Goal: Task Accomplishment & Management: Manage account settings

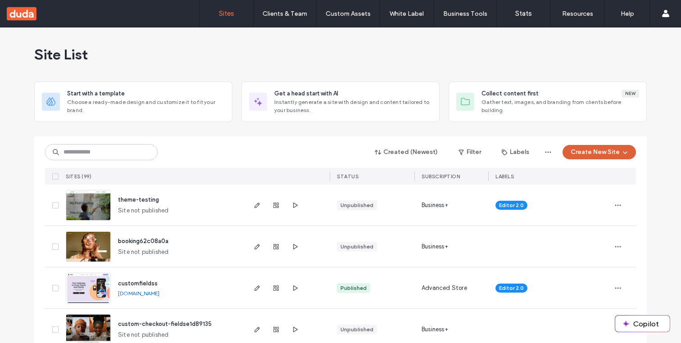
click at [590, 146] on button "Create New Site" at bounding box center [598, 152] width 73 height 14
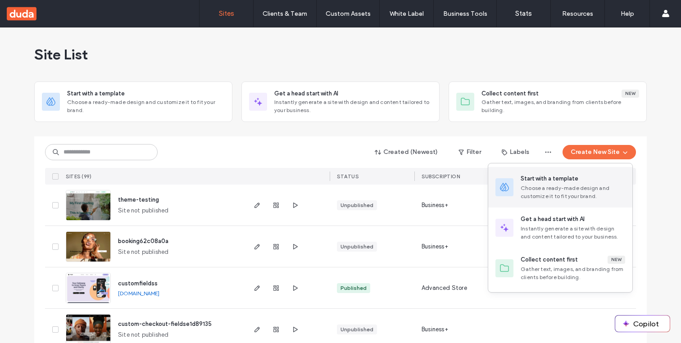
click at [563, 181] on div "Start with a template" at bounding box center [550, 178] width 58 height 9
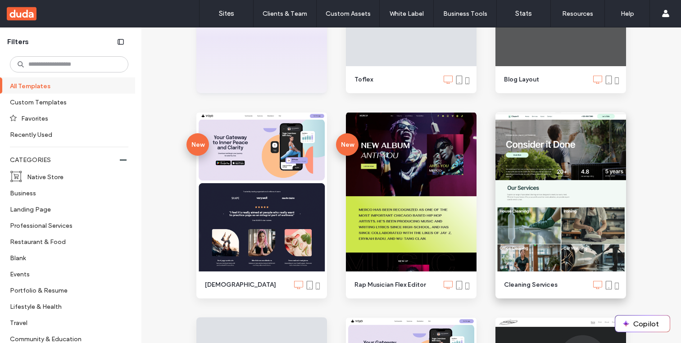
scroll to position [254, 0]
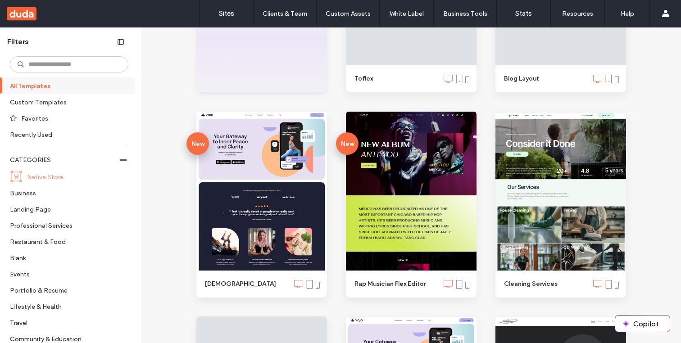
click at [55, 177] on label "Native Store" at bounding box center [74, 177] width 94 height 16
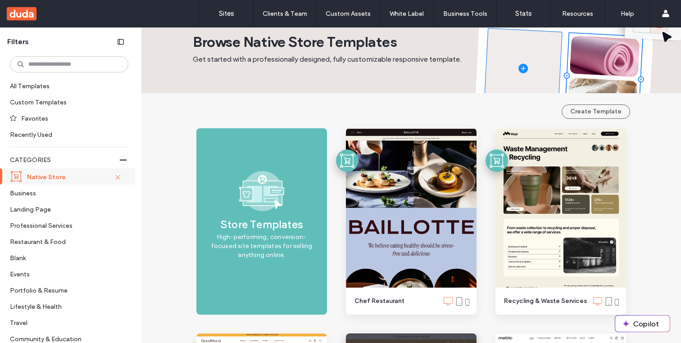
scroll to position [0, 0]
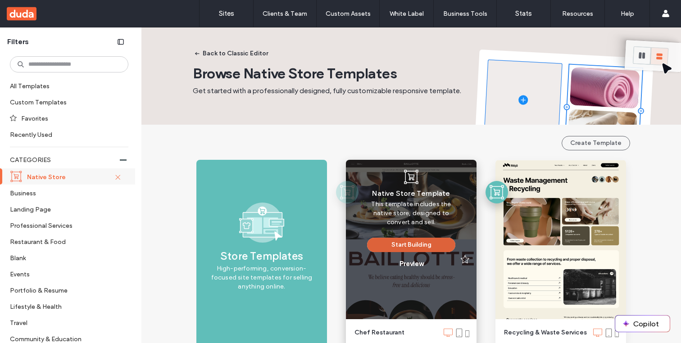
click at [410, 246] on button "Start Building" at bounding box center [411, 245] width 88 height 14
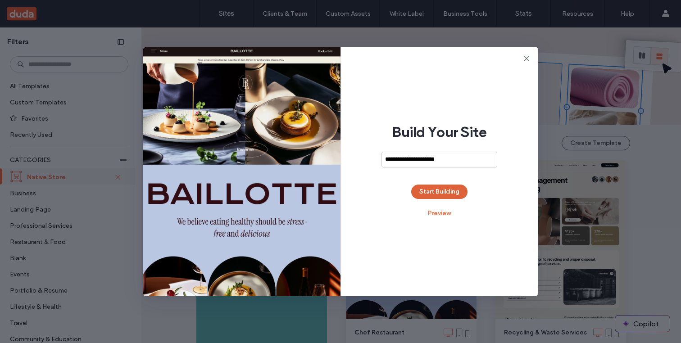
type input "**********"
click at [450, 190] on button "Start Building" at bounding box center [439, 192] width 56 height 14
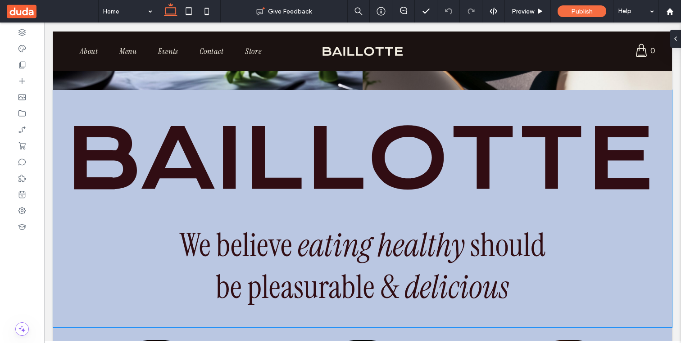
scroll to position [283, 0]
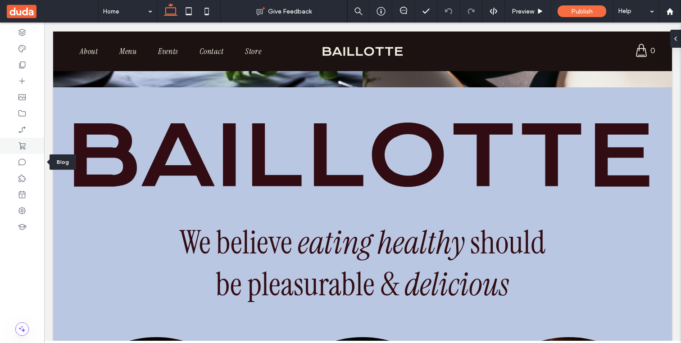
click at [22, 145] on icon at bounding box center [22, 145] width 9 height 9
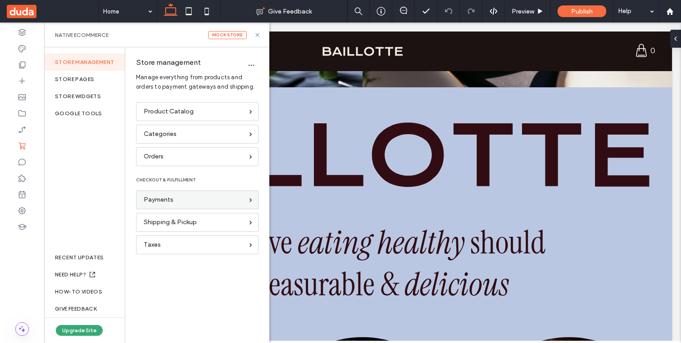
click at [224, 207] on div "Payments" at bounding box center [197, 199] width 122 height 19
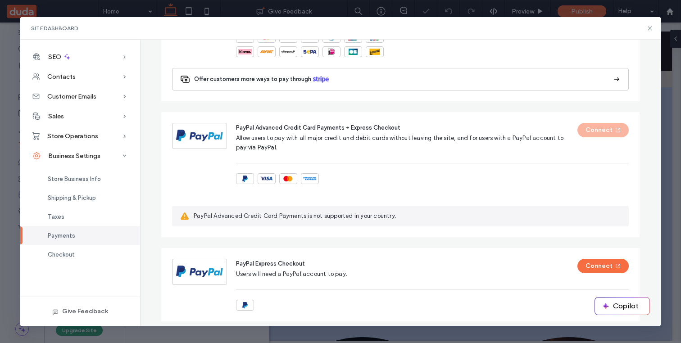
scroll to position [574, 0]
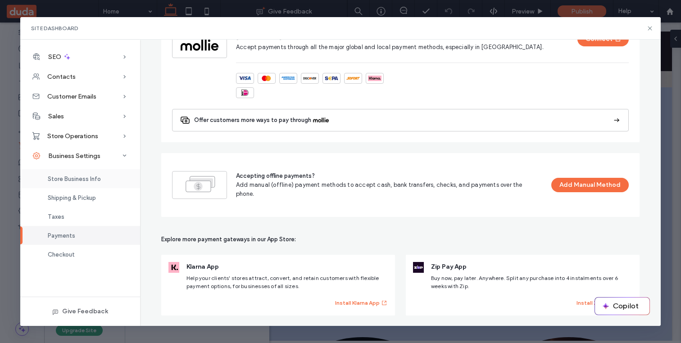
click at [89, 182] on div "Store Business Info" at bounding box center [80, 178] width 120 height 19
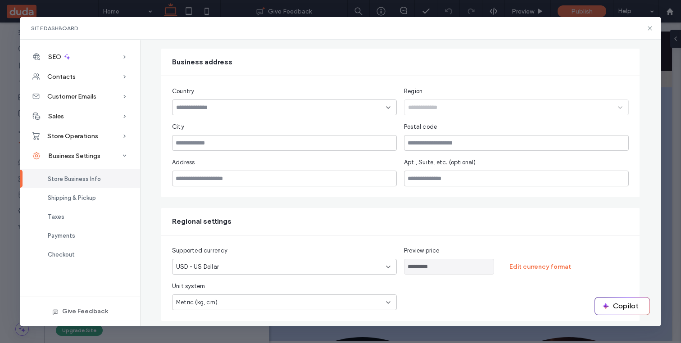
scroll to position [199, 0]
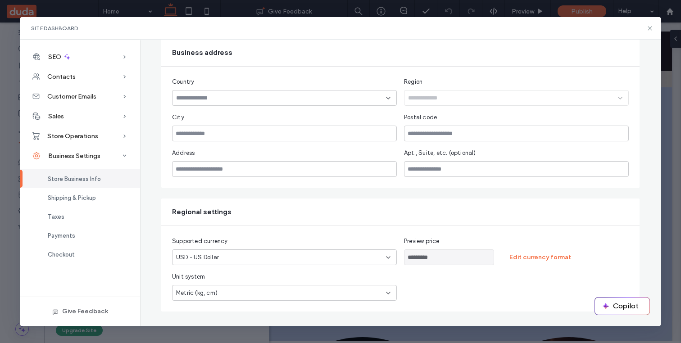
click at [548, 265] on div "********* Edit currency format" at bounding box center [516, 257] width 225 height 16
click at [547, 259] on button "Edit currency format" at bounding box center [540, 257] width 78 height 14
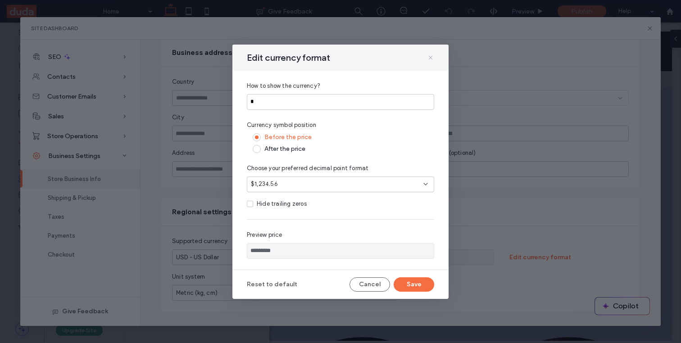
click at [431, 55] on icon at bounding box center [430, 57] width 7 height 7
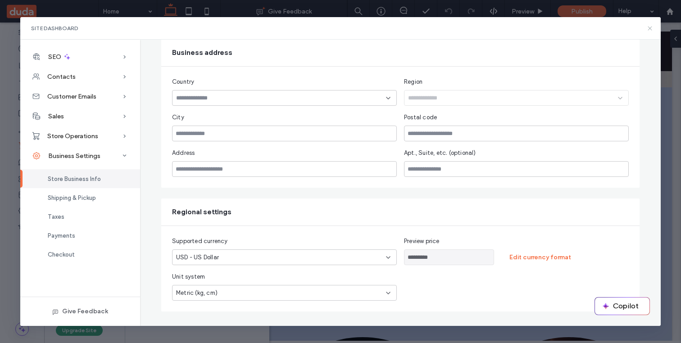
click at [647, 30] on icon at bounding box center [649, 28] width 7 height 7
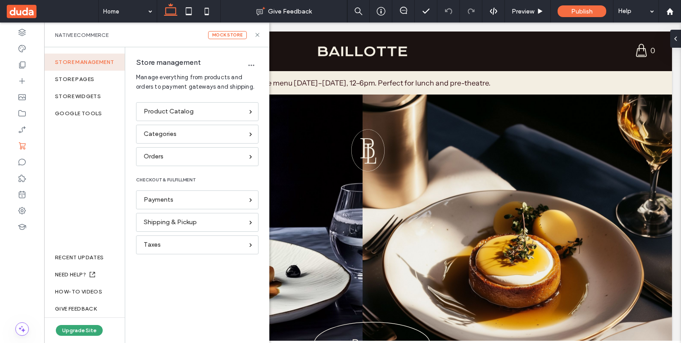
scroll to position [0, 0]
click at [210, 206] on div "Payments" at bounding box center [197, 199] width 122 height 19
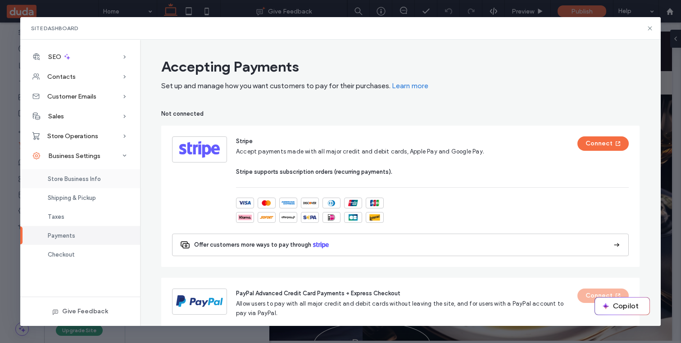
click at [99, 182] on span "Store Business Info" at bounding box center [74, 179] width 53 height 7
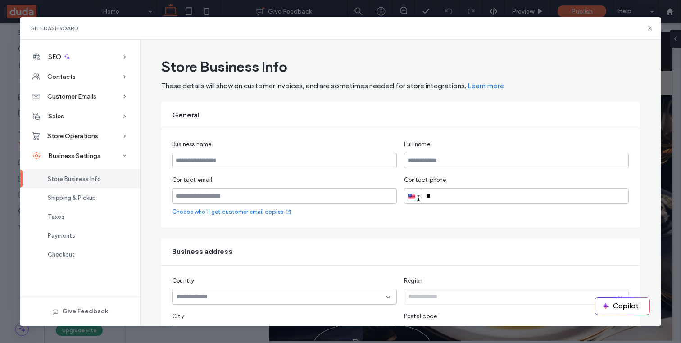
click at [82, 183] on div "Store Business Info" at bounding box center [80, 178] width 120 height 19
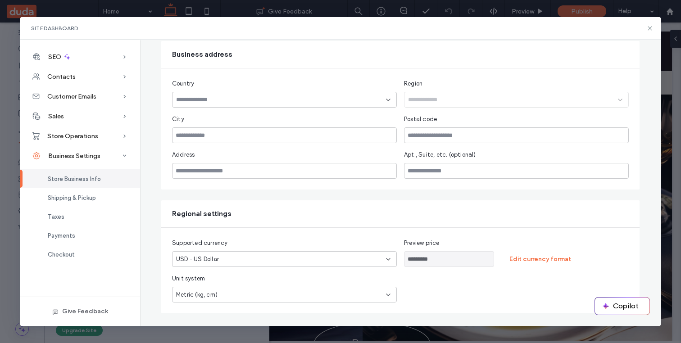
scroll to position [199, 0]
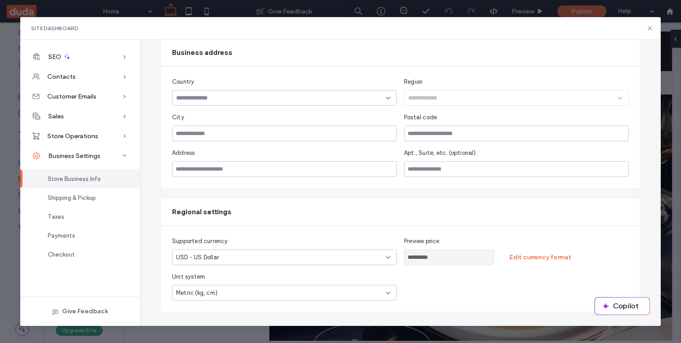
click at [391, 260] on icon at bounding box center [388, 257] width 7 height 7
click at [432, 261] on input "*********" at bounding box center [449, 257] width 90 height 16
click at [547, 260] on button "Edit currency format" at bounding box center [540, 257] width 78 height 14
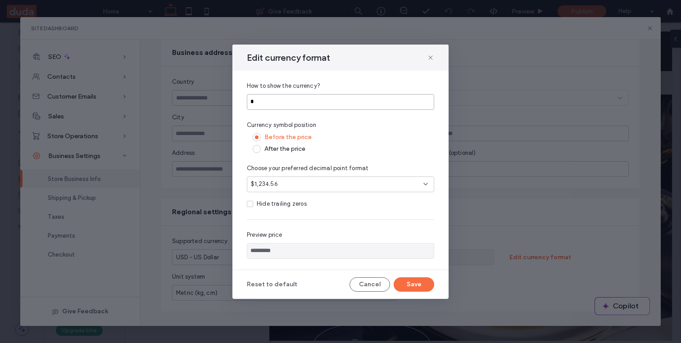
click at [305, 100] on input "*" at bounding box center [340, 102] width 187 height 16
type input "**"
type input "**********"
type input "***"
type input "**********"
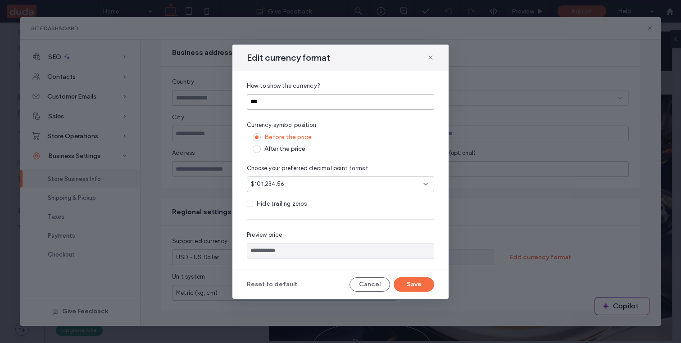
type input "****"
type input "**********"
type input "****"
click at [258, 146] on span at bounding box center [257, 149] width 8 height 8
click at [258, 139] on span at bounding box center [257, 137] width 8 height 8
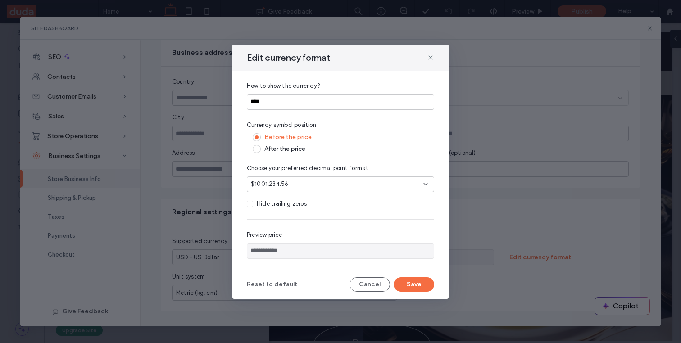
click at [258, 148] on span at bounding box center [257, 149] width 8 height 8
click at [257, 134] on span at bounding box center [257, 137] width 8 height 8
click at [256, 150] on span at bounding box center [257, 149] width 8 height 8
click at [256, 135] on span at bounding box center [257, 137] width 8 height 8
click at [250, 205] on span at bounding box center [250, 204] width 6 height 6
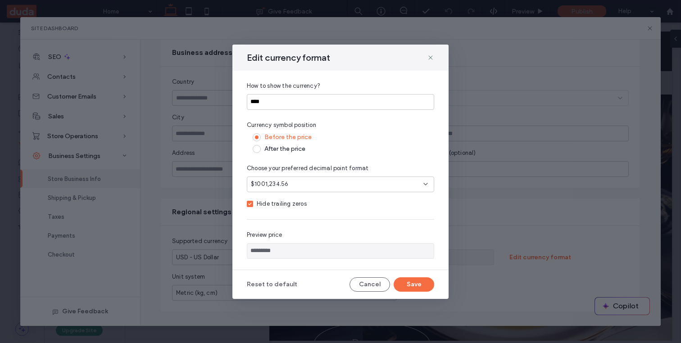
click at [250, 205] on span at bounding box center [250, 204] width 6 height 6
type input "**********"
click at [428, 57] on icon at bounding box center [430, 57] width 7 height 7
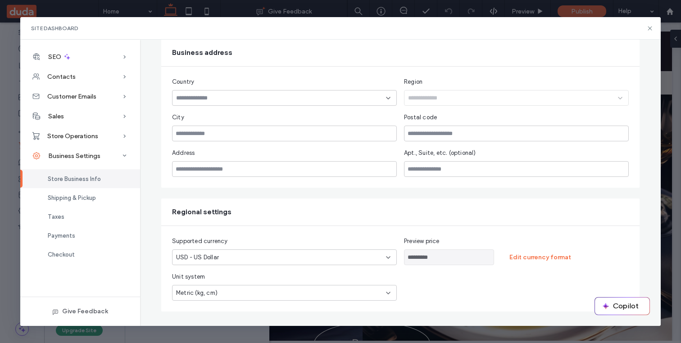
click at [390, 257] on use at bounding box center [388, 258] width 4 height 2
click at [390, 256] on icon at bounding box center [388, 257] width 7 height 7
drag, startPoint x: 156, startPoint y: 190, endPoint x: 192, endPoint y: 208, distance: 40.7
click at [192, 208] on div "Store Business Info These details will show on customer invoices, and are somet…" at bounding box center [400, 83] width 500 height 457
click at [385, 204] on div "Regional settings" at bounding box center [400, 212] width 478 height 27
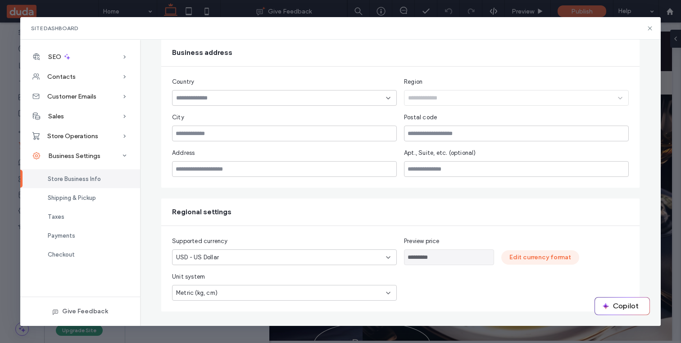
click at [551, 253] on button "Edit currency format" at bounding box center [540, 257] width 78 height 14
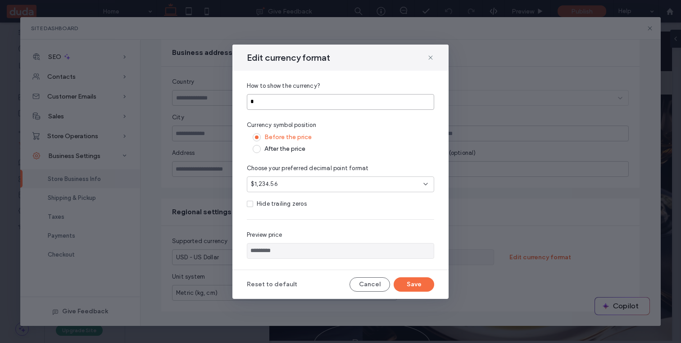
click at [280, 106] on input "*" at bounding box center [340, 102] width 187 height 16
type input "**"
type input "**********"
type input "***"
type input "**********"
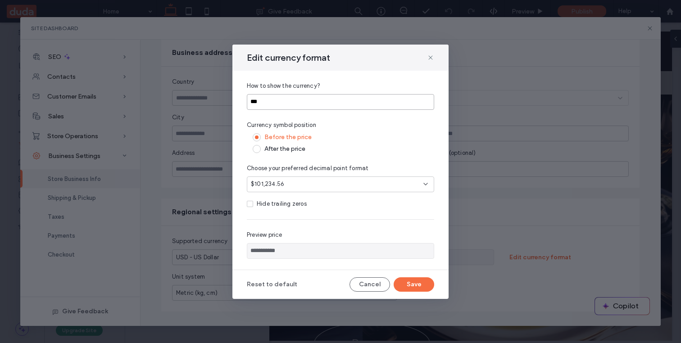
type input "****"
type input "**********"
type input "****"
click at [259, 151] on span at bounding box center [257, 149] width 8 height 8
click at [257, 139] on span at bounding box center [257, 137] width 8 height 8
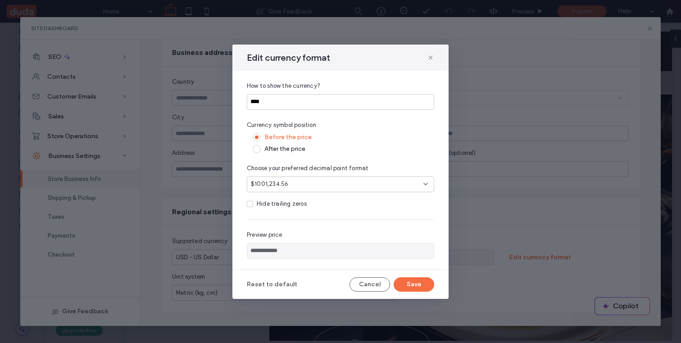
click at [257, 147] on span at bounding box center [257, 149] width 8 height 8
click at [257, 138] on span at bounding box center [257, 137] width 8 height 8
click at [257, 150] on span at bounding box center [257, 149] width 8 height 8
click at [258, 140] on span at bounding box center [257, 137] width 8 height 8
click at [255, 150] on span at bounding box center [257, 149] width 8 height 8
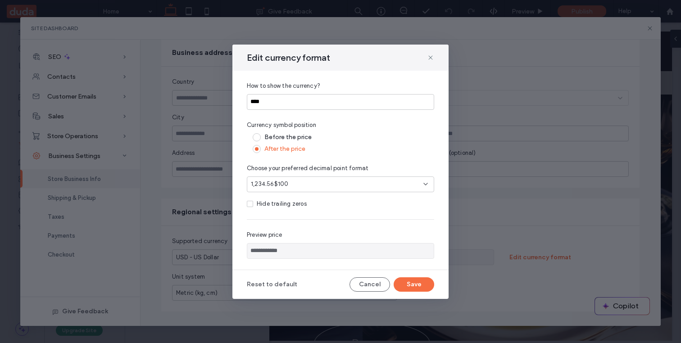
click at [256, 136] on span at bounding box center [257, 137] width 8 height 8
click at [257, 153] on div "**********" at bounding box center [340, 170] width 216 height 199
click at [428, 181] on icon at bounding box center [425, 184] width 7 height 7
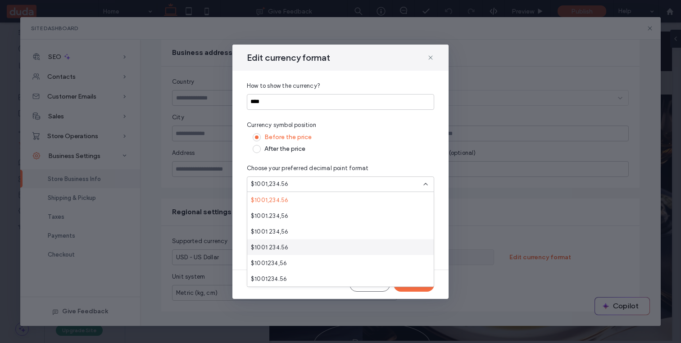
scroll to position [32, 0]
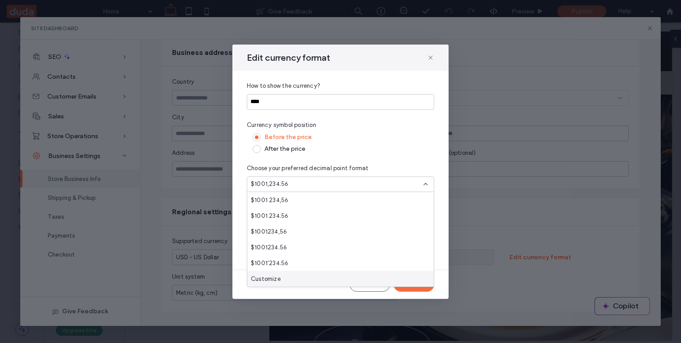
click at [308, 279] on div "Customize" at bounding box center [340, 279] width 186 height 16
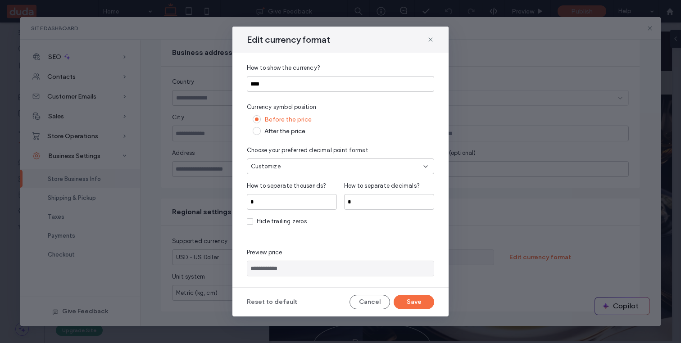
click at [417, 167] on div "Customize" at bounding box center [337, 166] width 172 height 9
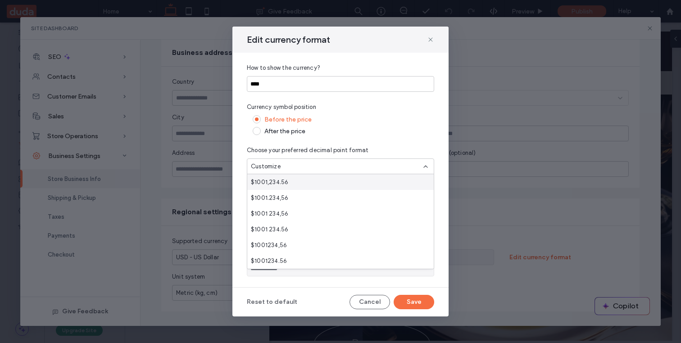
click at [403, 131] on div "After the price" at bounding box center [349, 131] width 170 height 8
type input "**********"
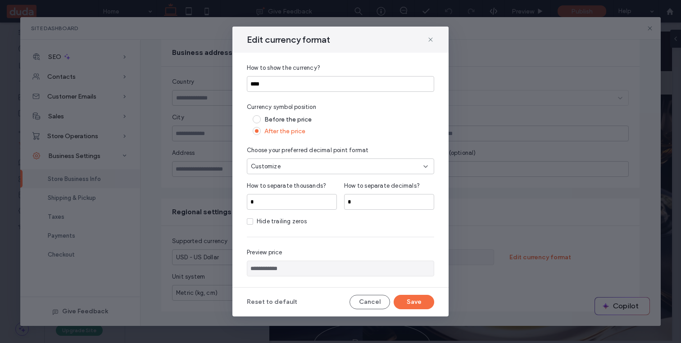
click at [386, 166] on div "Customize" at bounding box center [337, 166] width 172 height 9
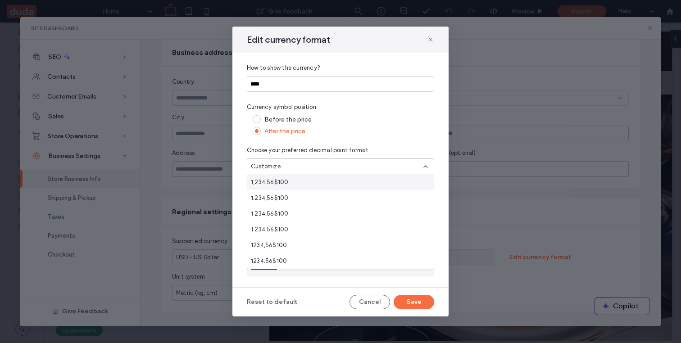
click at [422, 166] on icon at bounding box center [425, 166] width 7 height 7
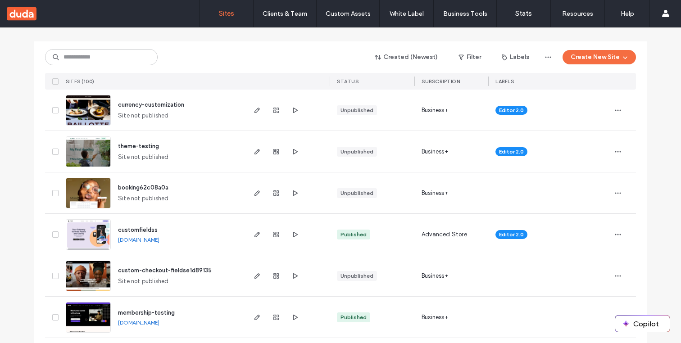
scroll to position [107, 0]
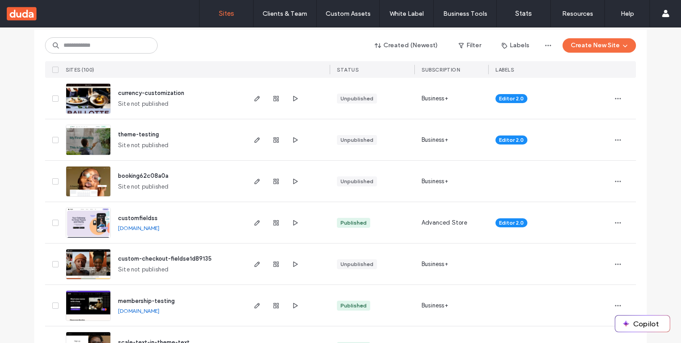
click at [144, 179] on span "booking62c08a0a" at bounding box center [143, 175] width 50 height 7
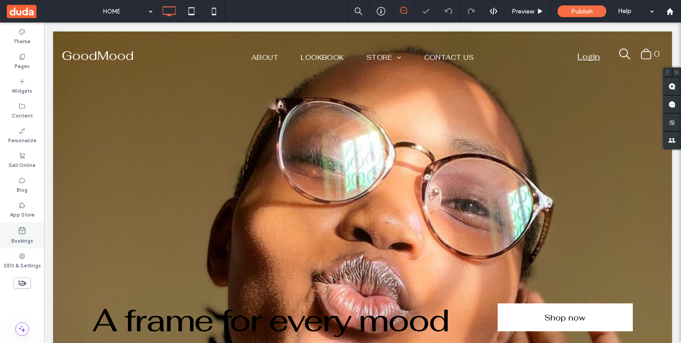
click at [26, 235] on label "Bookings" at bounding box center [22, 240] width 22 height 10
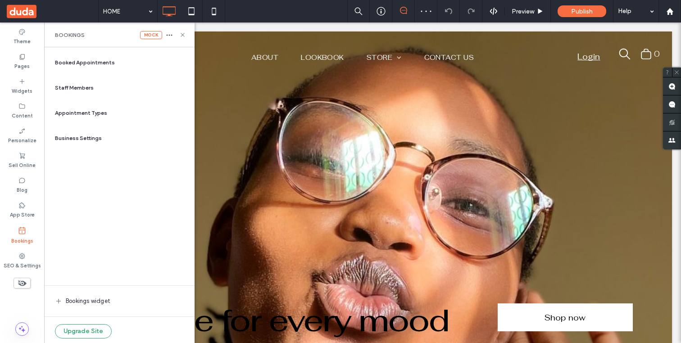
click at [97, 116] on span "Appointment Types" at bounding box center [81, 113] width 52 height 8
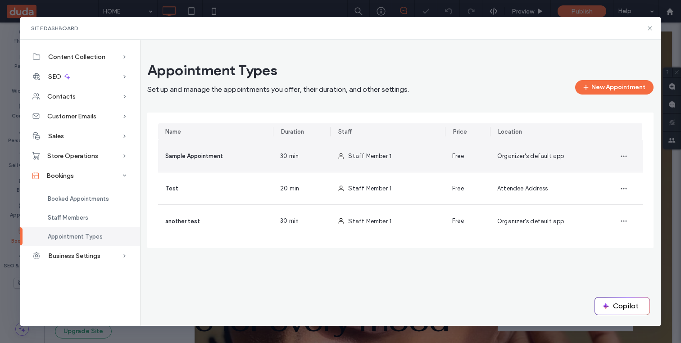
click at [205, 155] on span "Sample Appointment" at bounding box center [194, 156] width 58 height 7
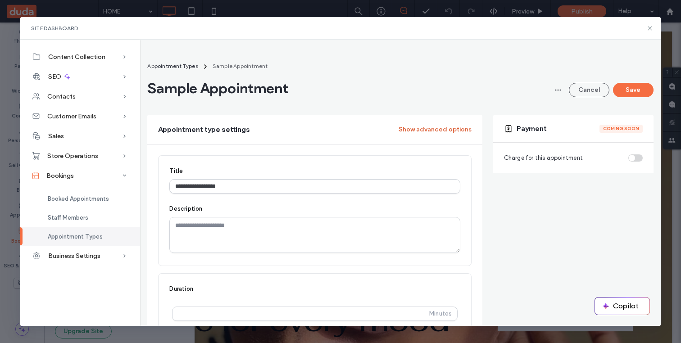
click at [421, 132] on button "Show advanced options" at bounding box center [435, 129] width 73 height 14
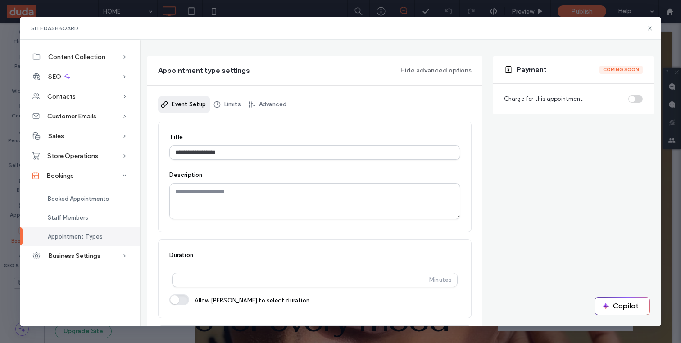
scroll to position [54, 0]
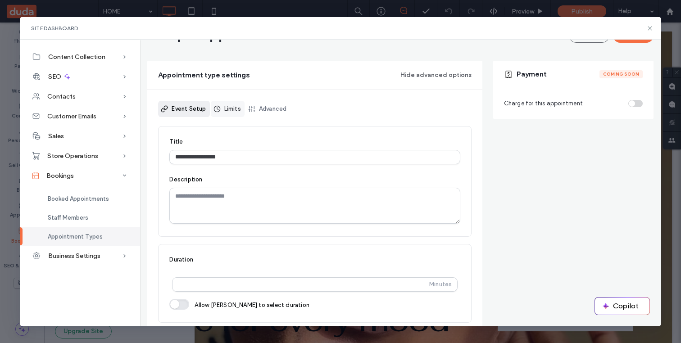
click at [236, 107] on link "Limits" at bounding box center [228, 109] width 34 height 16
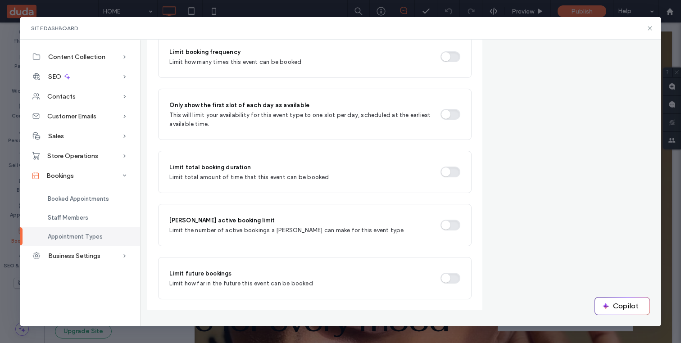
scroll to position [0, 0]
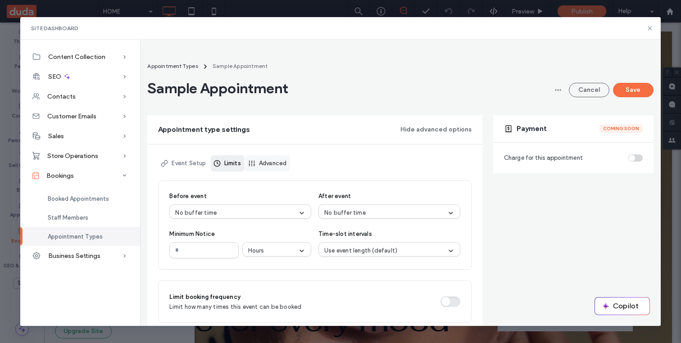
click at [272, 161] on link "Advanced" at bounding box center [267, 163] width 45 height 16
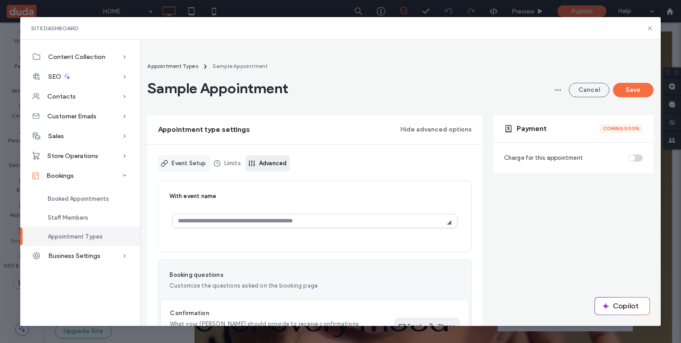
click at [169, 161] on link "Event Setup" at bounding box center [183, 163] width 51 height 16
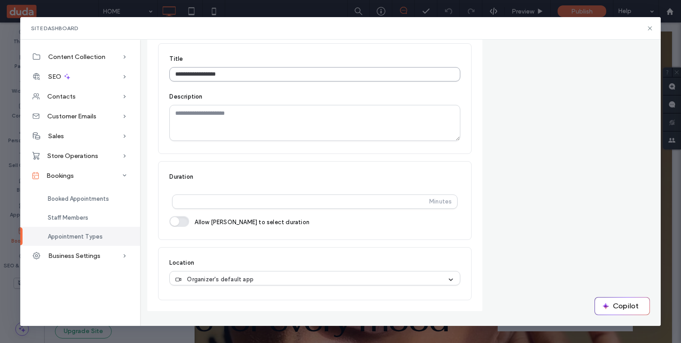
scroll to position [138, 0]
click at [319, 279] on div "Organizer's default app" at bounding box center [311, 278] width 272 height 9
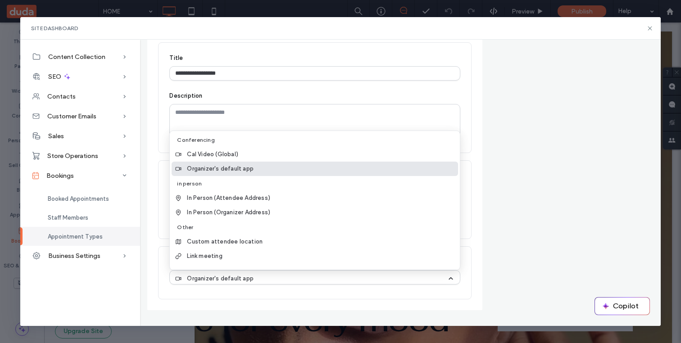
click at [275, 169] on div "Organizer's default app" at bounding box center [315, 169] width 286 height 14
click at [278, 278] on div "Organizer's default app" at bounding box center [311, 278] width 272 height 9
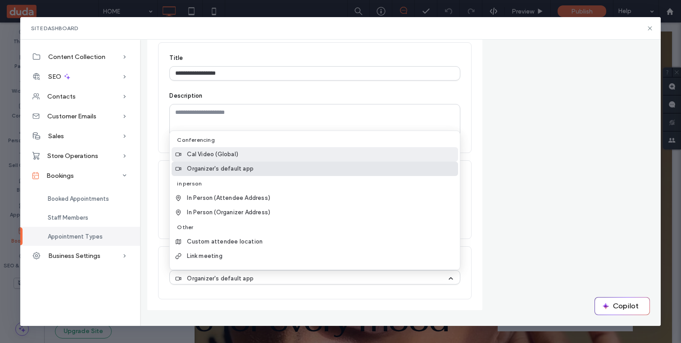
click at [259, 149] on div "Cal Video (Global)" at bounding box center [315, 154] width 286 height 14
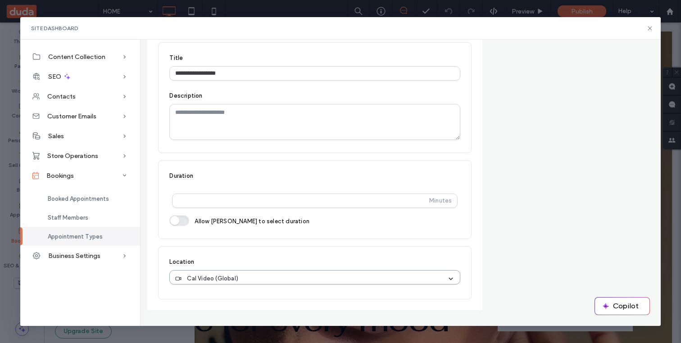
click at [313, 280] on div "Cal Video (Global)" at bounding box center [311, 278] width 272 height 9
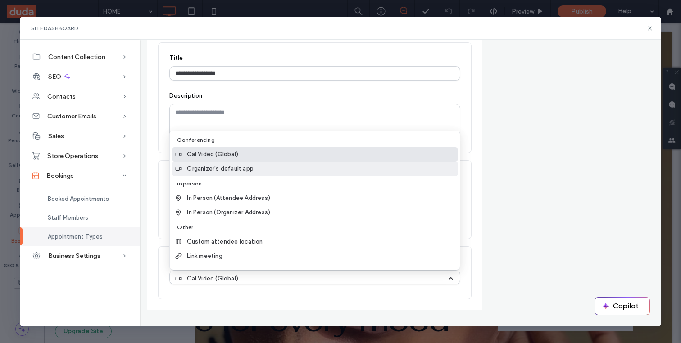
click at [252, 167] on span "Organizer's default app" at bounding box center [220, 168] width 67 height 9
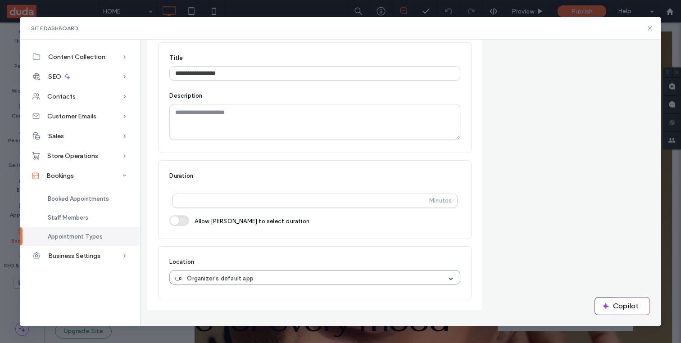
click at [266, 278] on div "Organizer's default app" at bounding box center [311, 278] width 272 height 9
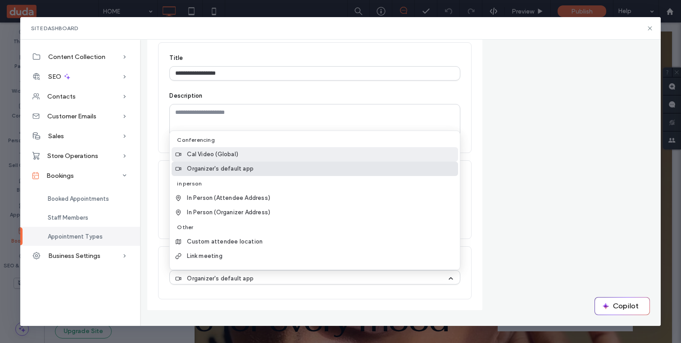
scroll to position [0, 0]
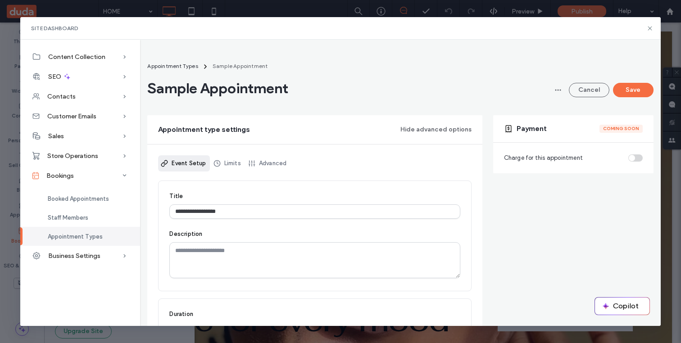
click at [503, 172] on div "Charge for this appointment" at bounding box center [573, 158] width 160 height 31
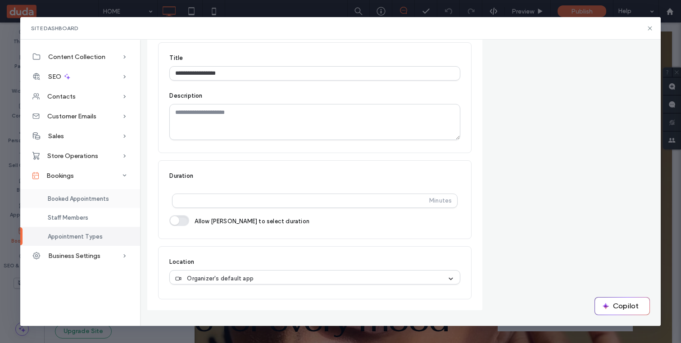
click at [84, 203] on div "Booked Appointments" at bounding box center [80, 198] width 120 height 19
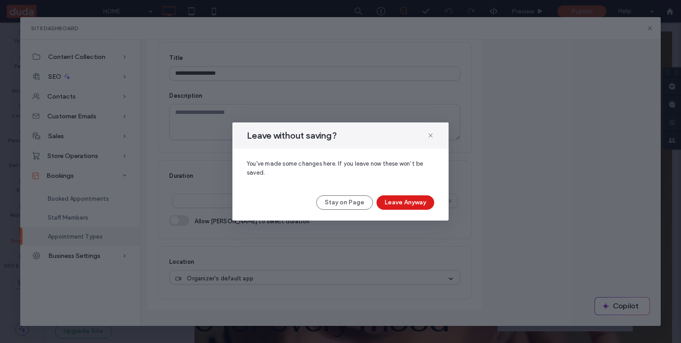
click at [411, 214] on div "Leave without saving? You've made some changes here. If you leave now these won…" at bounding box center [340, 171] width 216 height 98
click at [411, 202] on button "Leave Anyway" at bounding box center [405, 202] width 58 height 14
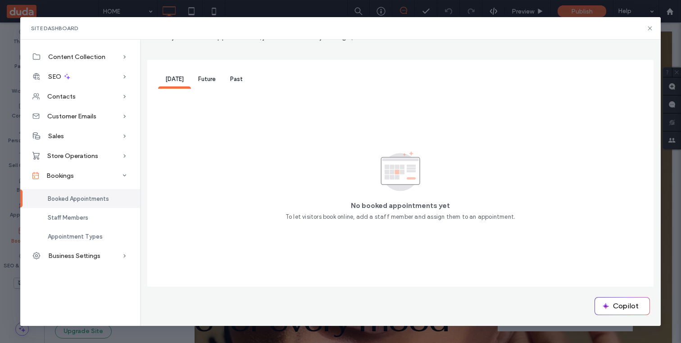
scroll to position [59, 0]
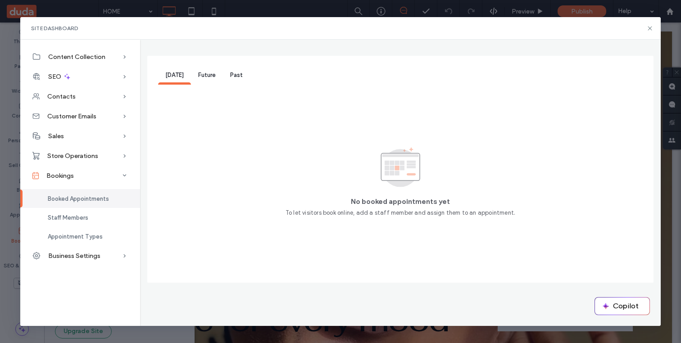
click at [207, 78] on span "Future" at bounding box center [207, 75] width 18 height 7
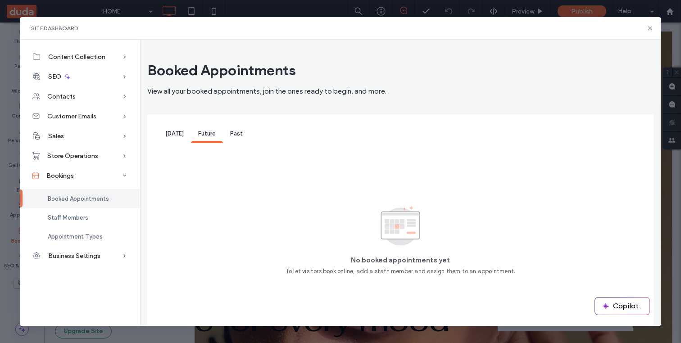
click at [238, 133] on span "Past" at bounding box center [236, 133] width 13 height 7
click at [174, 133] on span "Today" at bounding box center [174, 133] width 18 height 7
